Goal: Task Accomplishment & Management: Manage account settings

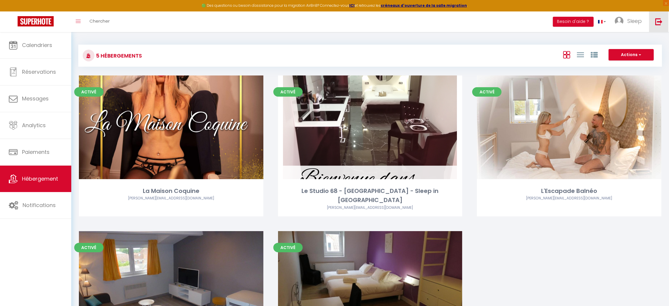
click at [655, 26] on link at bounding box center [658, 21] width 19 height 21
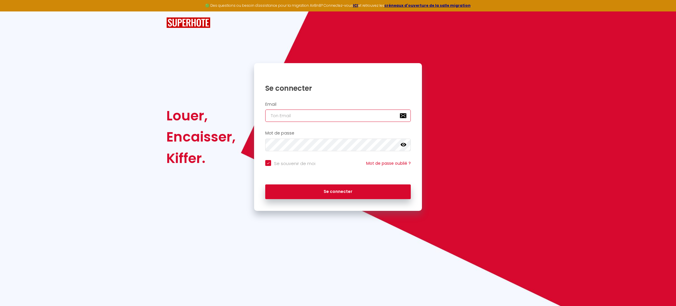
type input "[PERSON_NAME][EMAIL_ADDRESS][DOMAIN_NAME]"
checkbox input "true"
click at [343, 109] on input "[PERSON_NAME][EMAIL_ADDRESS][DOMAIN_NAME]" at bounding box center [338, 115] width 146 height 12
type input "[PERSON_NAME][EMAIL_ADDRESS][DOMAIN_NAME]"
checkbox input "true"
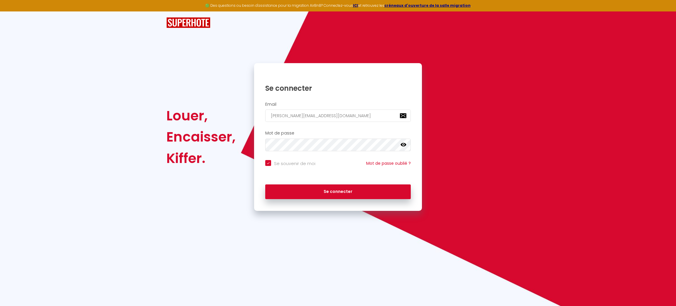
click at [375, 115] on input "[PERSON_NAME][EMAIL_ADDRESS][DOMAIN_NAME]" at bounding box center [338, 115] width 146 height 12
type input "[EMAIL_ADDRESS][DOMAIN_NAME]"
checkbox input "true"
click at [375, 115] on input "[EMAIL_ADDRESS][DOMAIN_NAME]" at bounding box center [338, 115] width 146 height 12
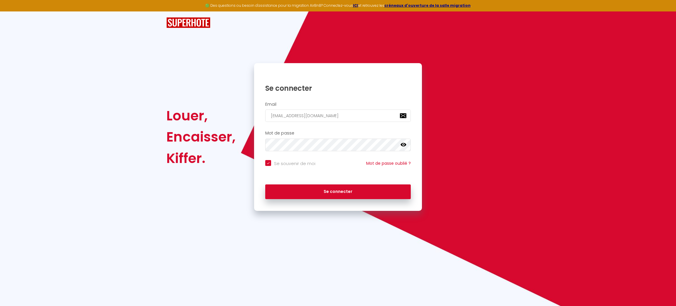
type input "[EMAIL_ADDRESS][DOMAIN_NAME]"
click at [265, 184] on button "Se connecter" at bounding box center [338, 191] width 146 height 15
checkbox input "true"
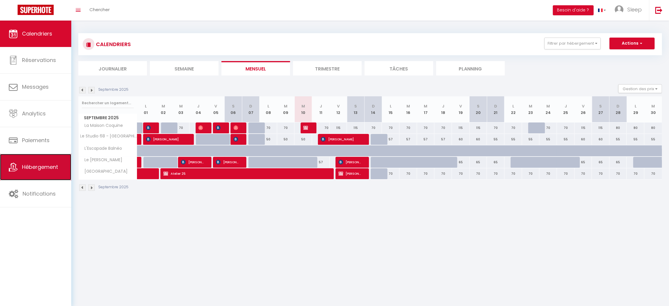
click at [38, 166] on span "Hébergement" at bounding box center [40, 166] width 36 height 7
